Goal: Information Seeking & Learning: Learn about a topic

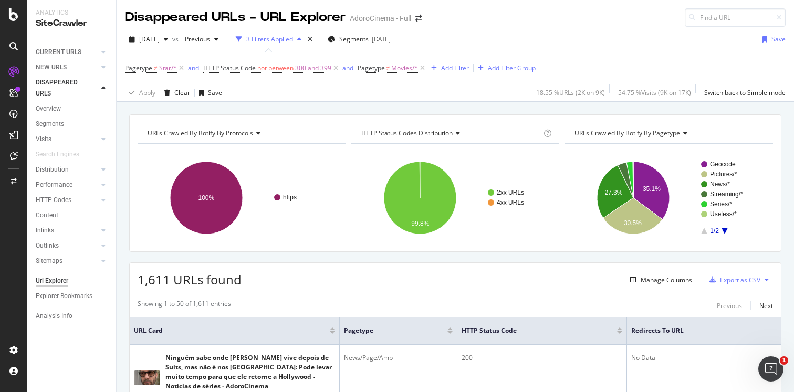
scroll to position [36, 0]
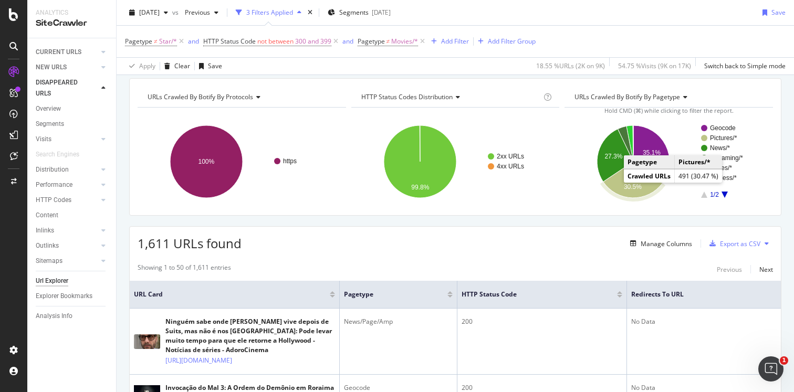
click at [615, 186] on icon "A chart." at bounding box center [632, 180] width 59 height 36
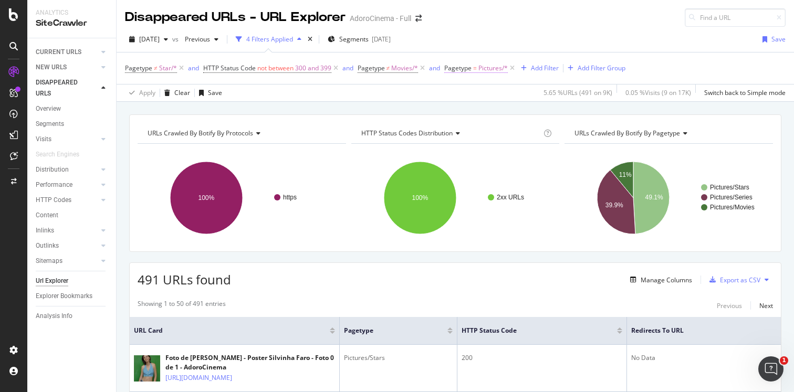
click at [461, 71] on span "Pagetype" at bounding box center [457, 68] width 27 height 9
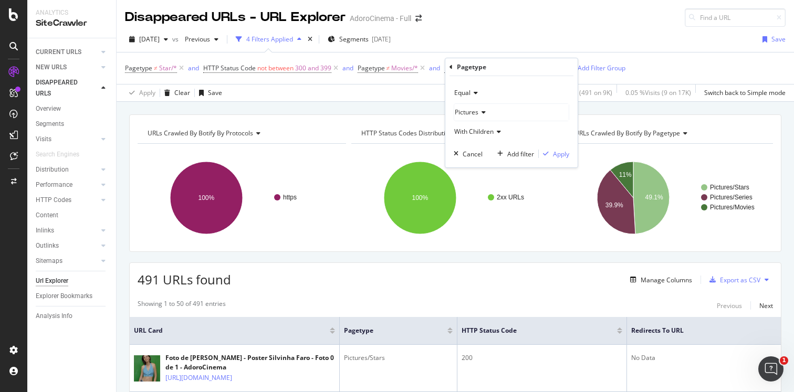
click at [476, 93] on icon at bounding box center [474, 93] width 7 height 6
click at [478, 125] on span "Not Equal" at bounding box center [473, 128] width 28 height 9
click at [561, 154] on div "Apply" at bounding box center [561, 154] width 16 height 9
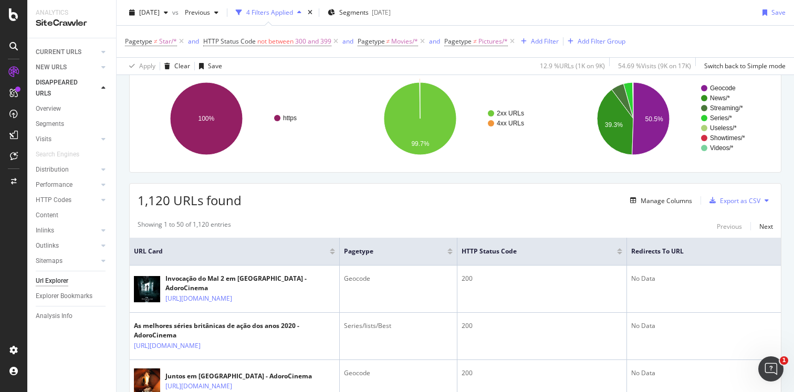
scroll to position [86, 0]
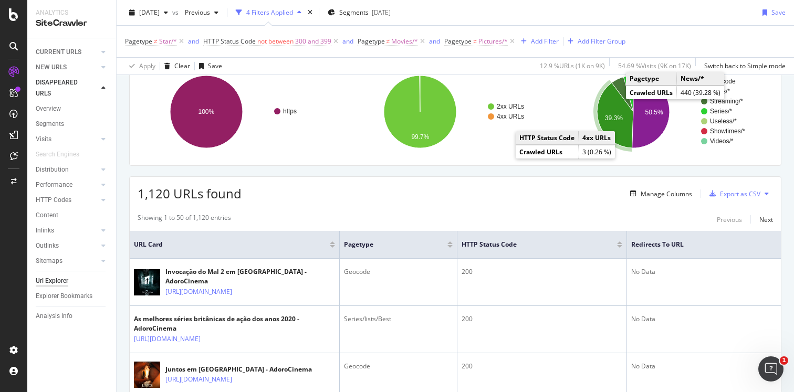
click at [611, 112] on icon "A chart." at bounding box center [615, 115] width 36 height 65
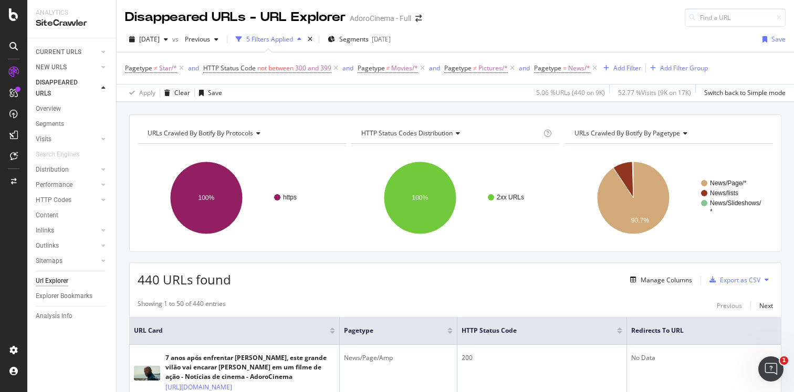
click at [554, 73] on span "Pagetype = News/*" at bounding box center [566, 68] width 65 height 15
click at [554, 68] on span "Pagetype" at bounding box center [547, 68] width 27 height 9
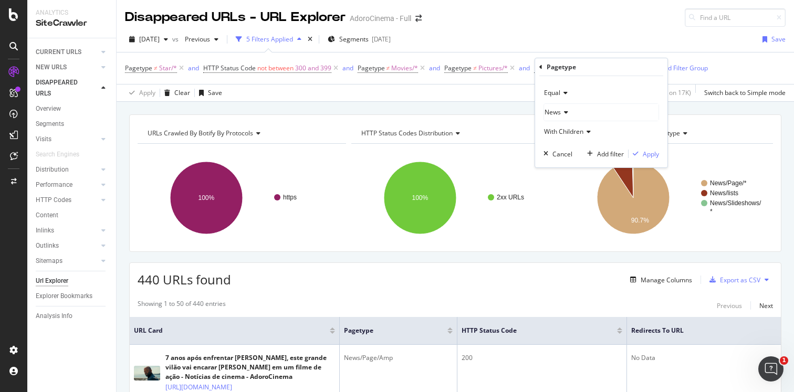
click at [558, 91] on span "Equal" at bounding box center [552, 92] width 16 height 9
click at [559, 124] on span "Not Equal" at bounding box center [563, 128] width 28 height 9
click at [643, 156] on div "Apply" at bounding box center [651, 154] width 16 height 9
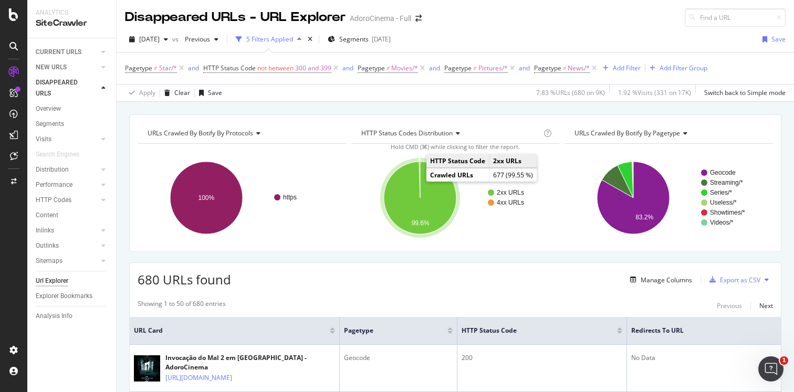
scroll to position [21, 0]
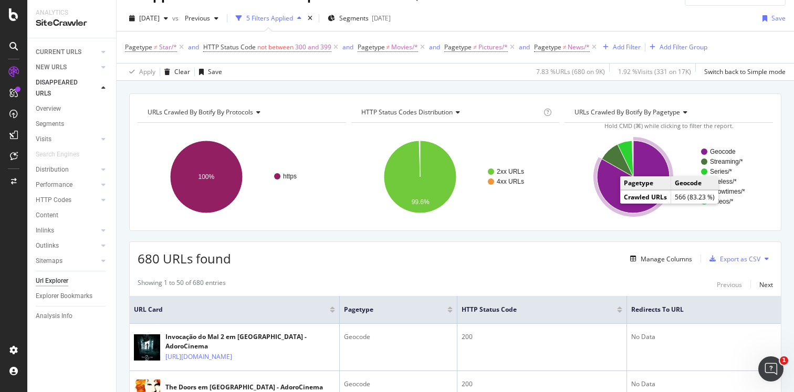
click at [612, 199] on icon "A chart." at bounding box center [633, 177] width 72 height 72
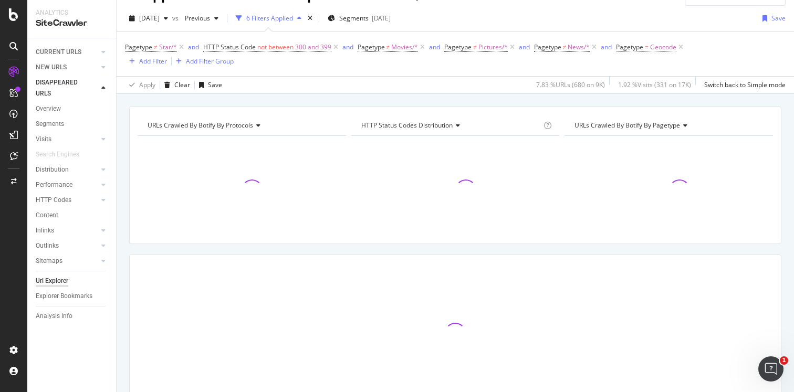
click at [621, 46] on span "Pagetype" at bounding box center [629, 47] width 27 height 9
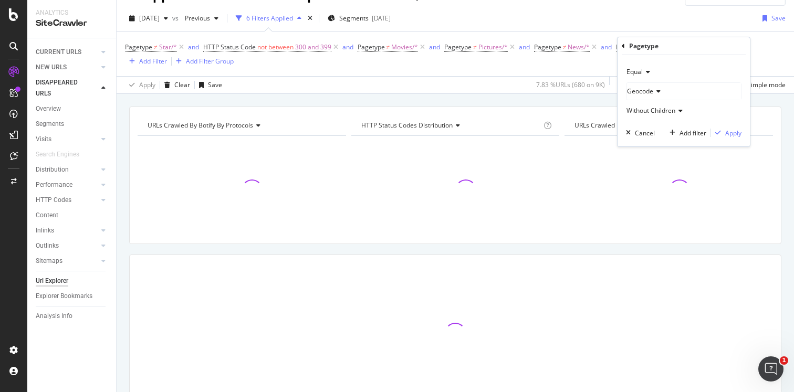
click at [637, 72] on span "Equal" at bounding box center [634, 71] width 16 height 9
click at [651, 104] on span "Not Equal" at bounding box center [645, 107] width 28 height 9
click at [727, 135] on div "Apply" at bounding box center [733, 133] width 16 height 9
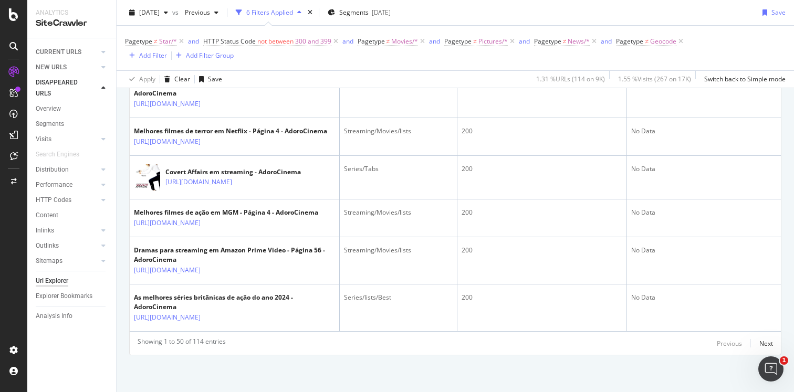
scroll to position [2653, 0]
click at [763, 343] on div "Next" at bounding box center [766, 343] width 14 height 9
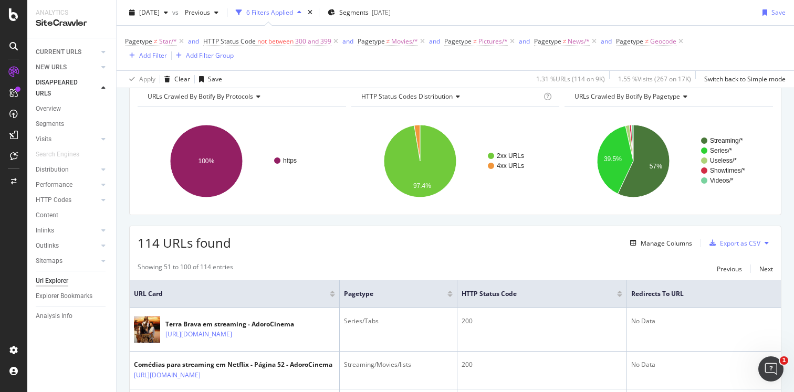
scroll to position [49, 0]
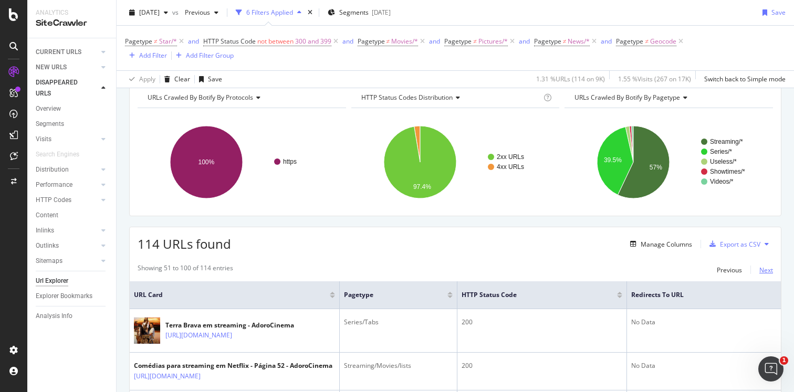
click at [765, 274] on div "Next" at bounding box center [766, 270] width 14 height 9
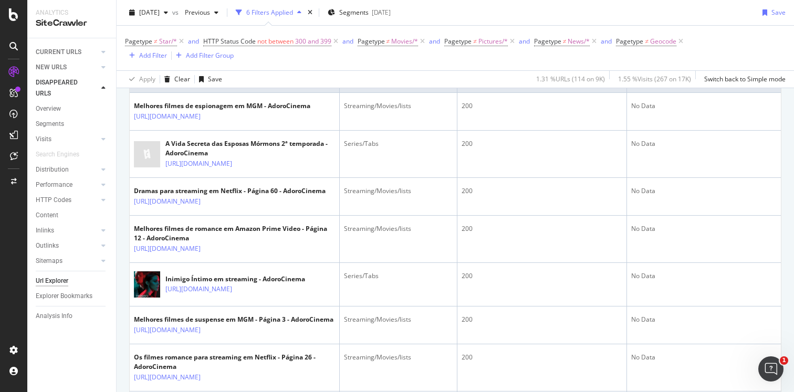
scroll to position [0, 0]
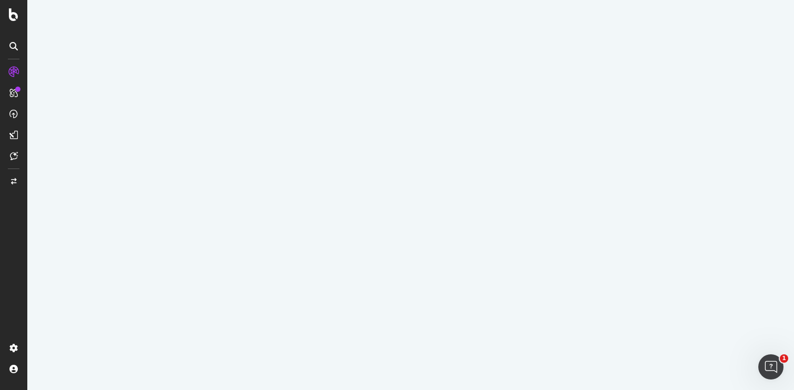
select select "100"
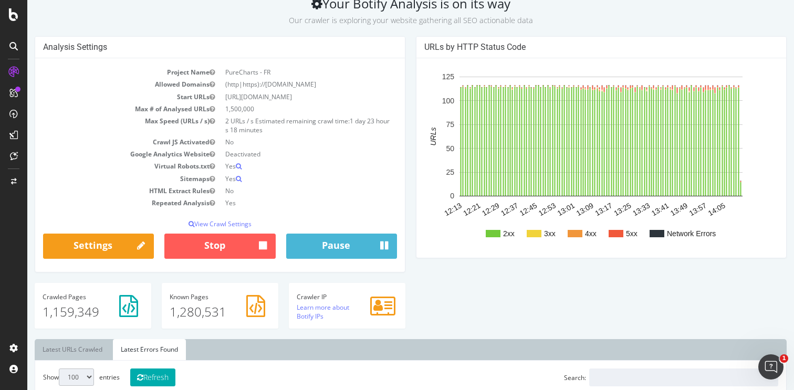
scroll to position [64, 0]
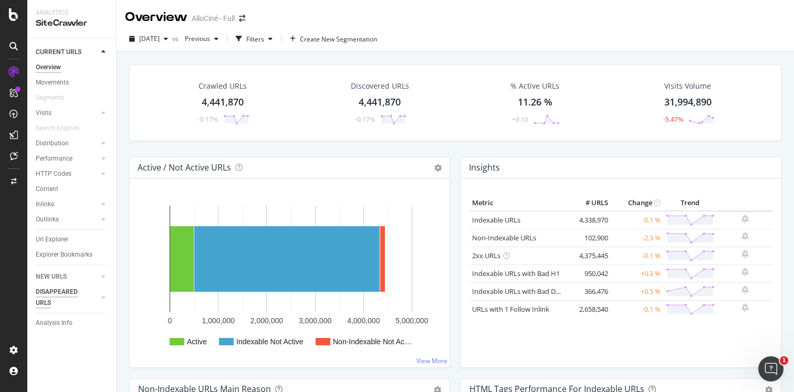
click at [51, 299] on div "DISAPPEARED URLS" at bounding box center [62, 298] width 53 height 22
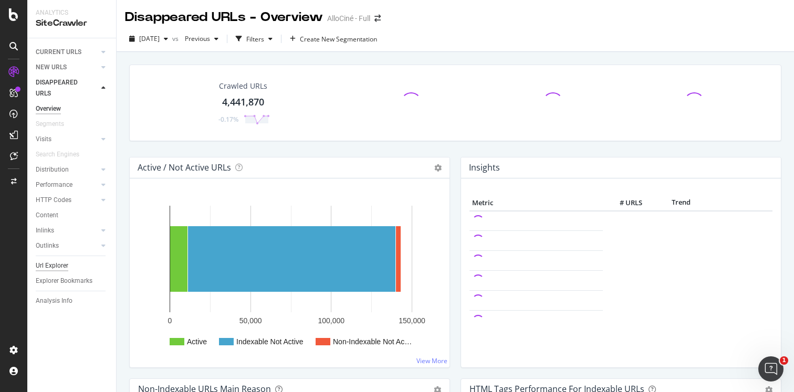
click at [59, 267] on div "Url Explorer" at bounding box center [52, 265] width 33 height 11
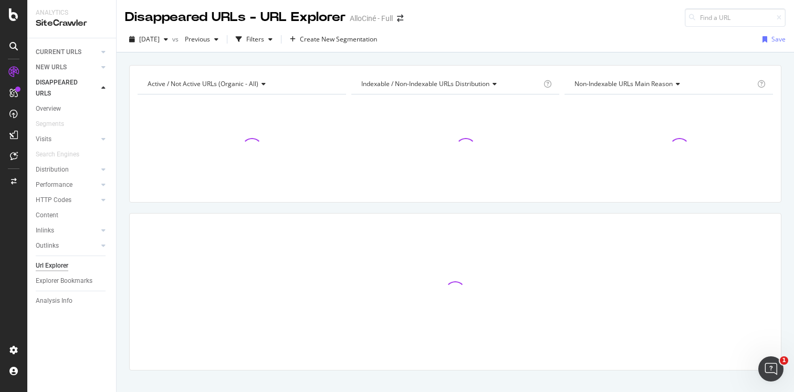
scroll to position [15, 0]
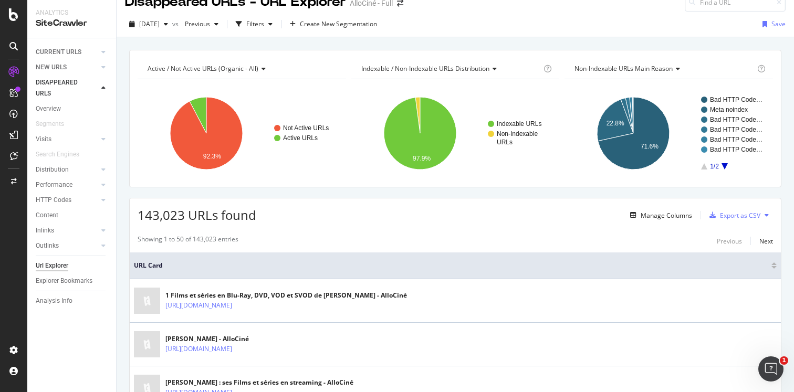
click at [654, 68] on span "Non-Indexable URLs Main Reason" at bounding box center [624, 68] width 98 height 9
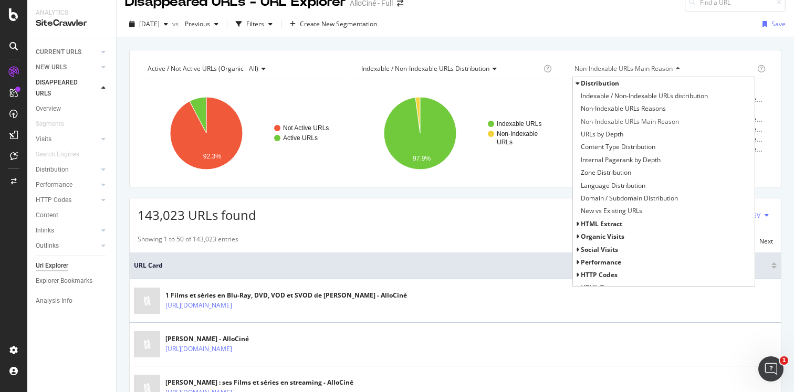
click at [586, 274] on span "HTTP Codes" at bounding box center [599, 274] width 37 height 9
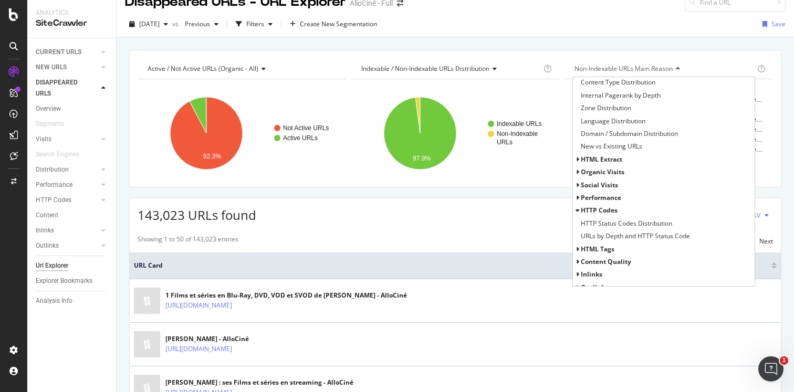
scroll to position [65, 0]
click at [611, 223] on span "HTTP Status Codes Distribution" at bounding box center [626, 223] width 91 height 11
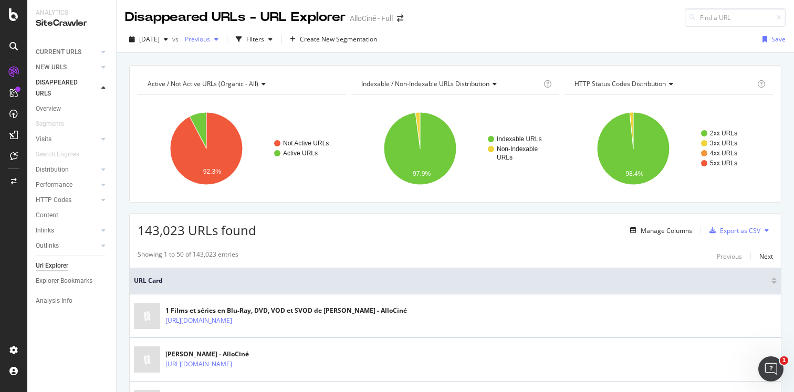
click at [223, 41] on div "button" at bounding box center [216, 39] width 13 height 6
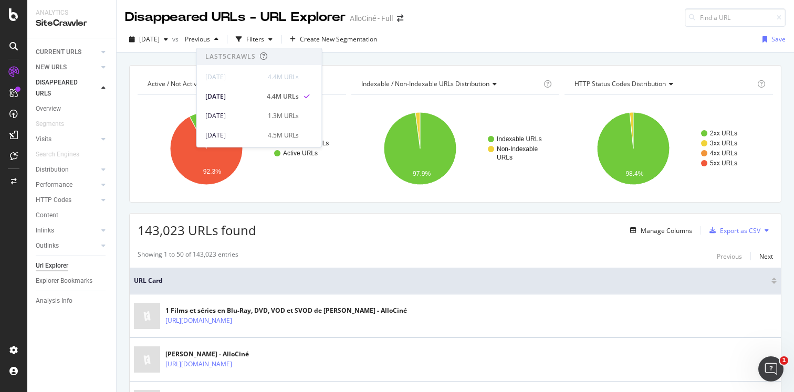
click at [509, 32] on div "2025 Aug. 19th vs Previous Filters Create New Segmentation Save" at bounding box center [455, 41] width 677 height 21
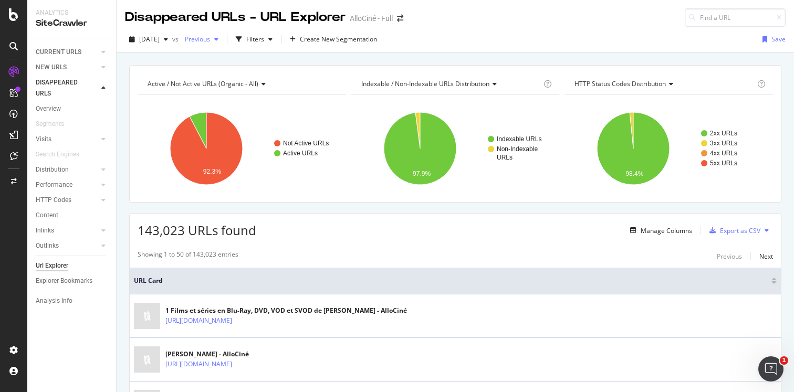
click at [210, 38] on span "Previous" at bounding box center [195, 39] width 29 height 9
click at [160, 37] on span "2025 Aug. 19th" at bounding box center [149, 39] width 20 height 9
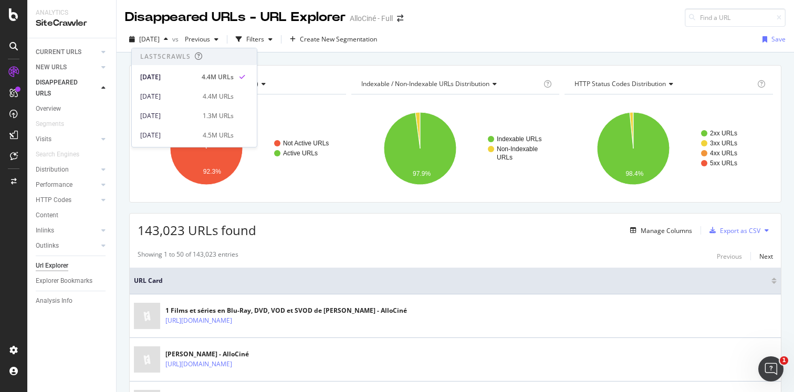
click at [470, 28] on div "2025 Aug. 19th vs Previous Filters Create New Segmentation Save" at bounding box center [455, 40] width 677 height 26
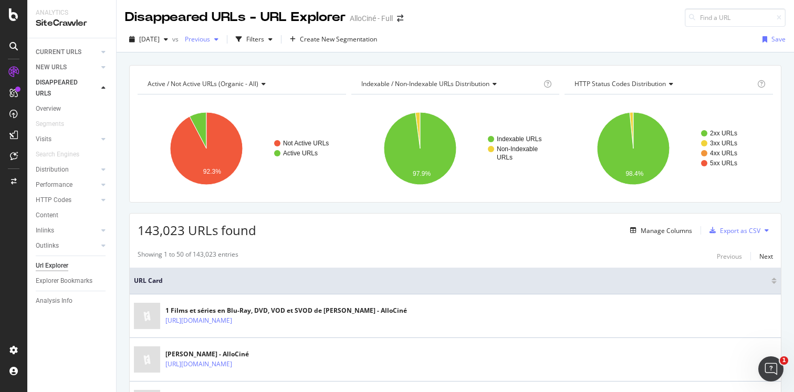
click at [210, 36] on span "Previous" at bounding box center [195, 39] width 29 height 9
click at [494, 36] on div "2025 Aug. 19th vs Previous Filters Create New Segmentation Save" at bounding box center [455, 41] width 677 height 21
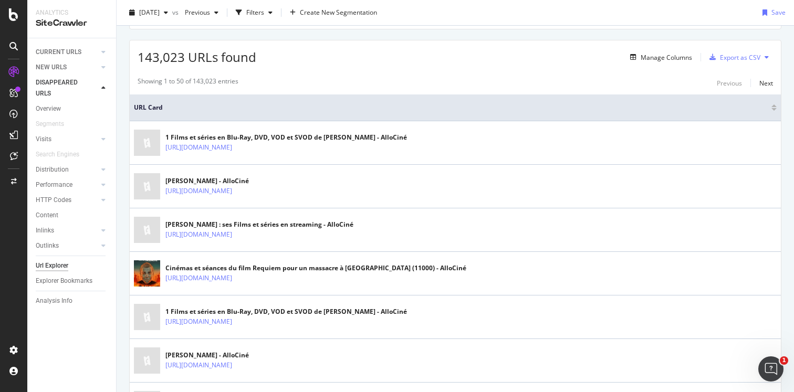
scroll to position [175, 0]
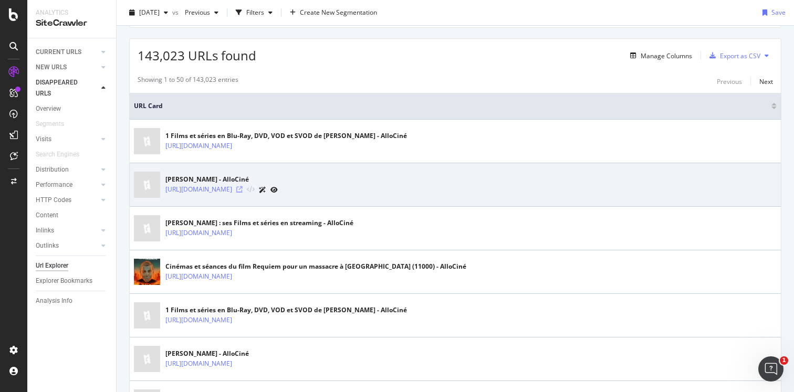
click at [243, 187] on icon at bounding box center [239, 189] width 6 height 6
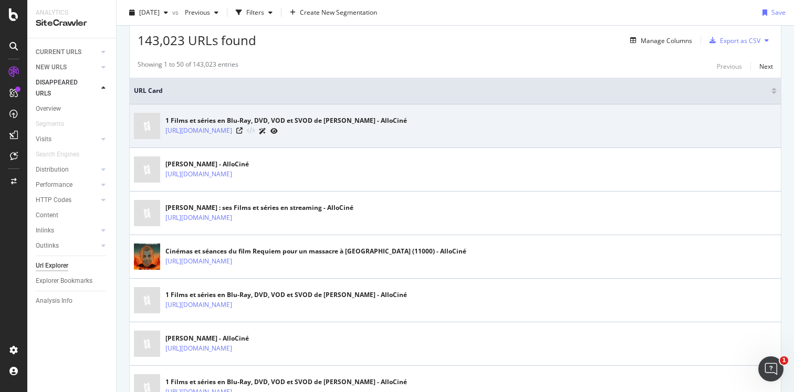
scroll to position [0, 0]
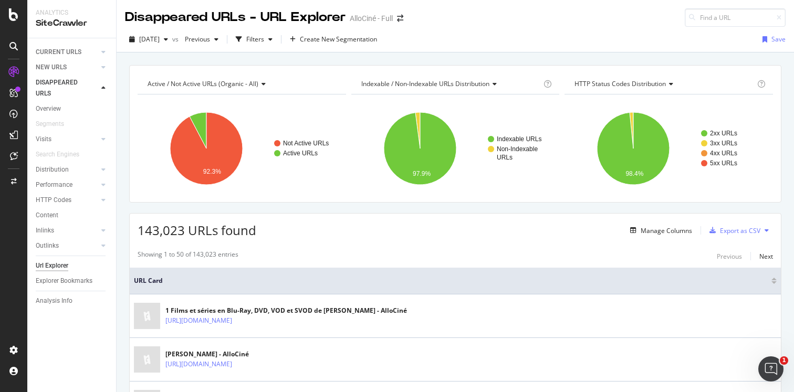
click at [489, 83] on span "Indexable / Non-Indexable URLs distribution" at bounding box center [425, 83] width 128 height 9
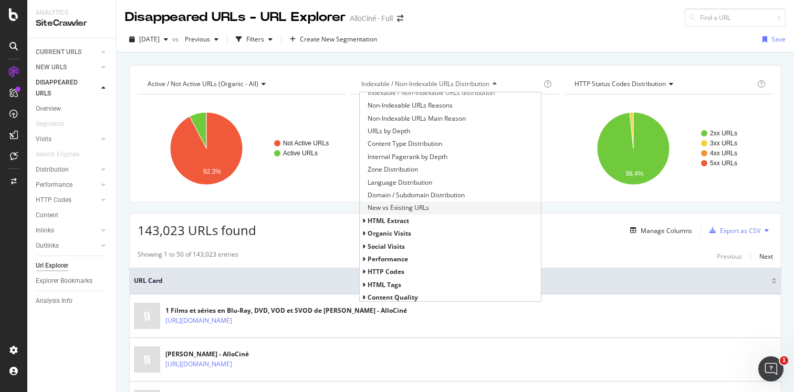
scroll to position [26, 0]
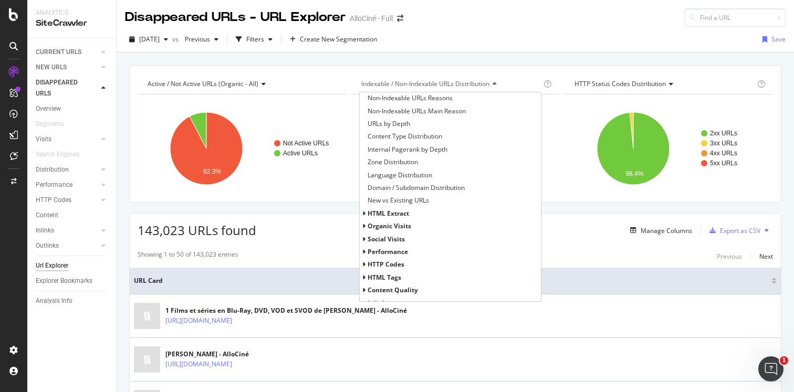
click at [402, 216] on span "HTML Extract" at bounding box center [388, 213] width 41 height 9
click at [401, 216] on span "HTML Extract" at bounding box center [388, 213] width 41 height 9
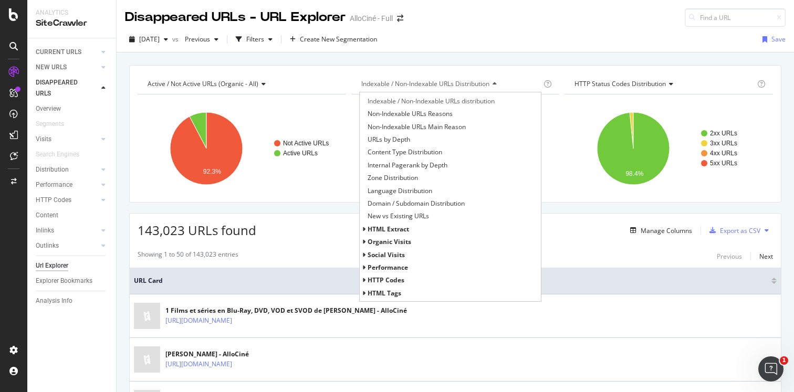
scroll to position [0, 0]
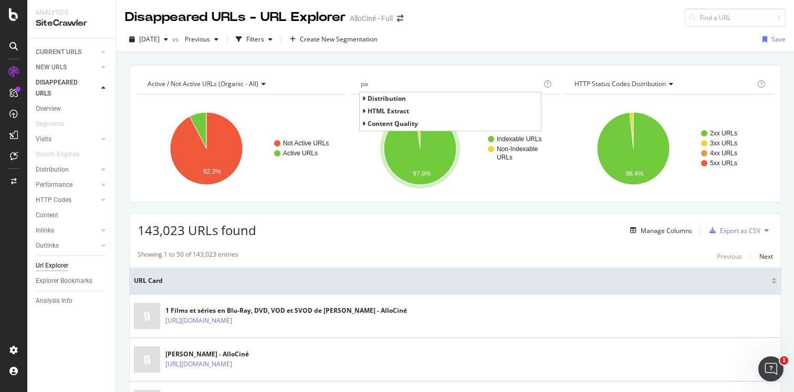
type input "p"
type input "t"
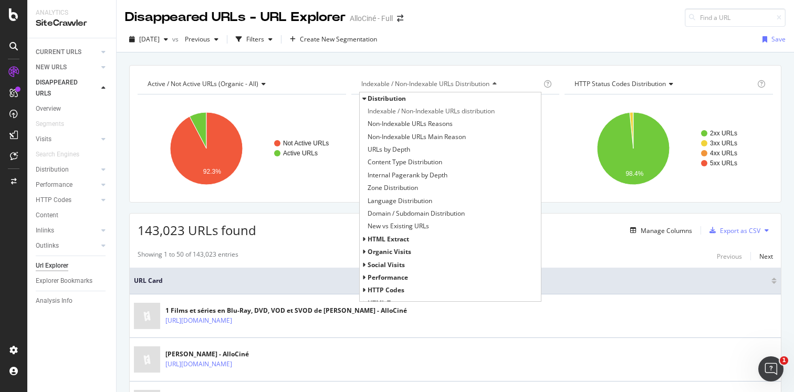
click at [482, 16] on div "Disappeared URLs - URL Explorer AlloCiné - Full" at bounding box center [455, 13] width 677 height 27
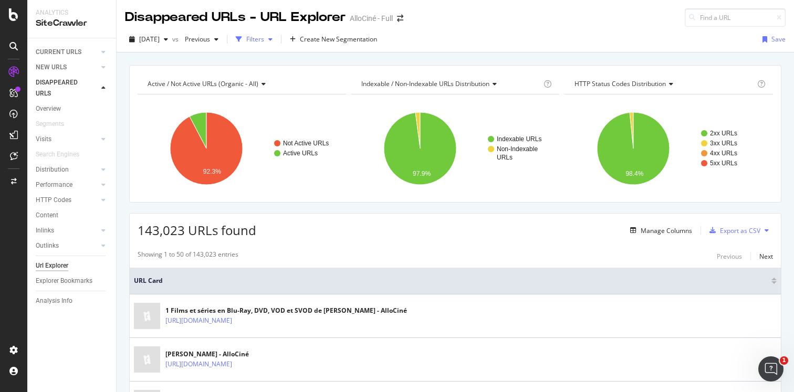
click at [273, 38] on icon "button" at bounding box center [270, 39] width 4 height 6
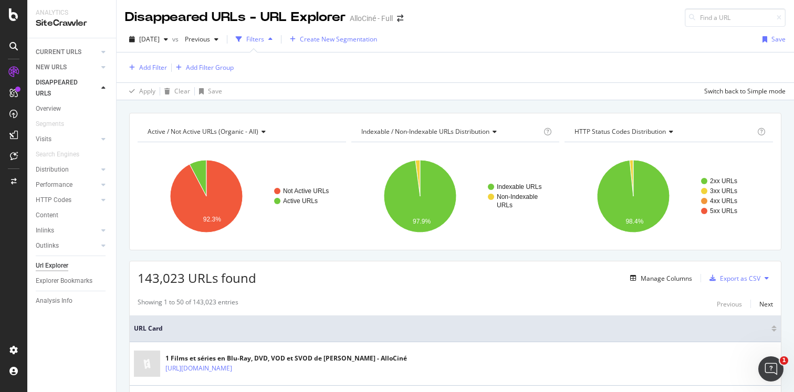
click at [326, 37] on span "Create New Segmentation" at bounding box center [338, 39] width 77 height 9
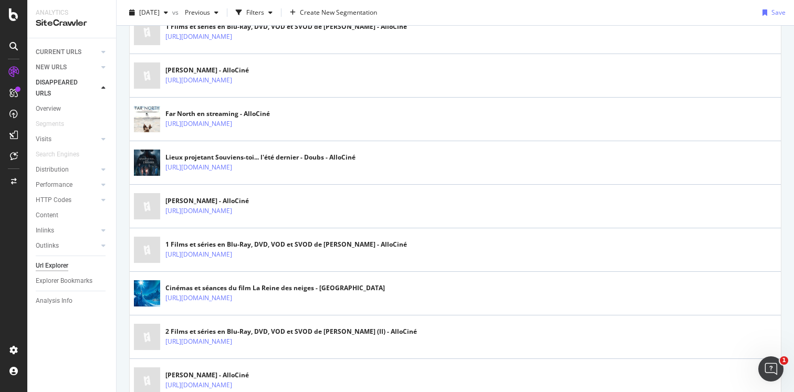
scroll to position [717, 0]
